Goal: Find specific page/section: Find specific page/section

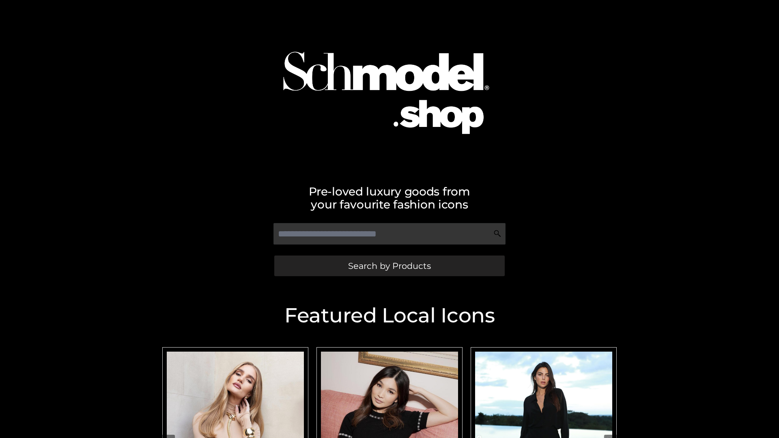
click at [389, 266] on span "Search by Products" at bounding box center [389, 266] width 83 height 9
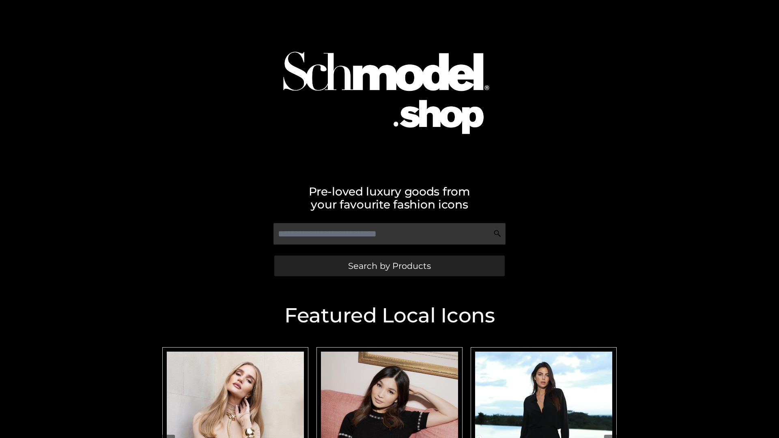
click at [389, 266] on span "Search by Products" at bounding box center [389, 266] width 83 height 9
